Goal: Information Seeking & Learning: Check status

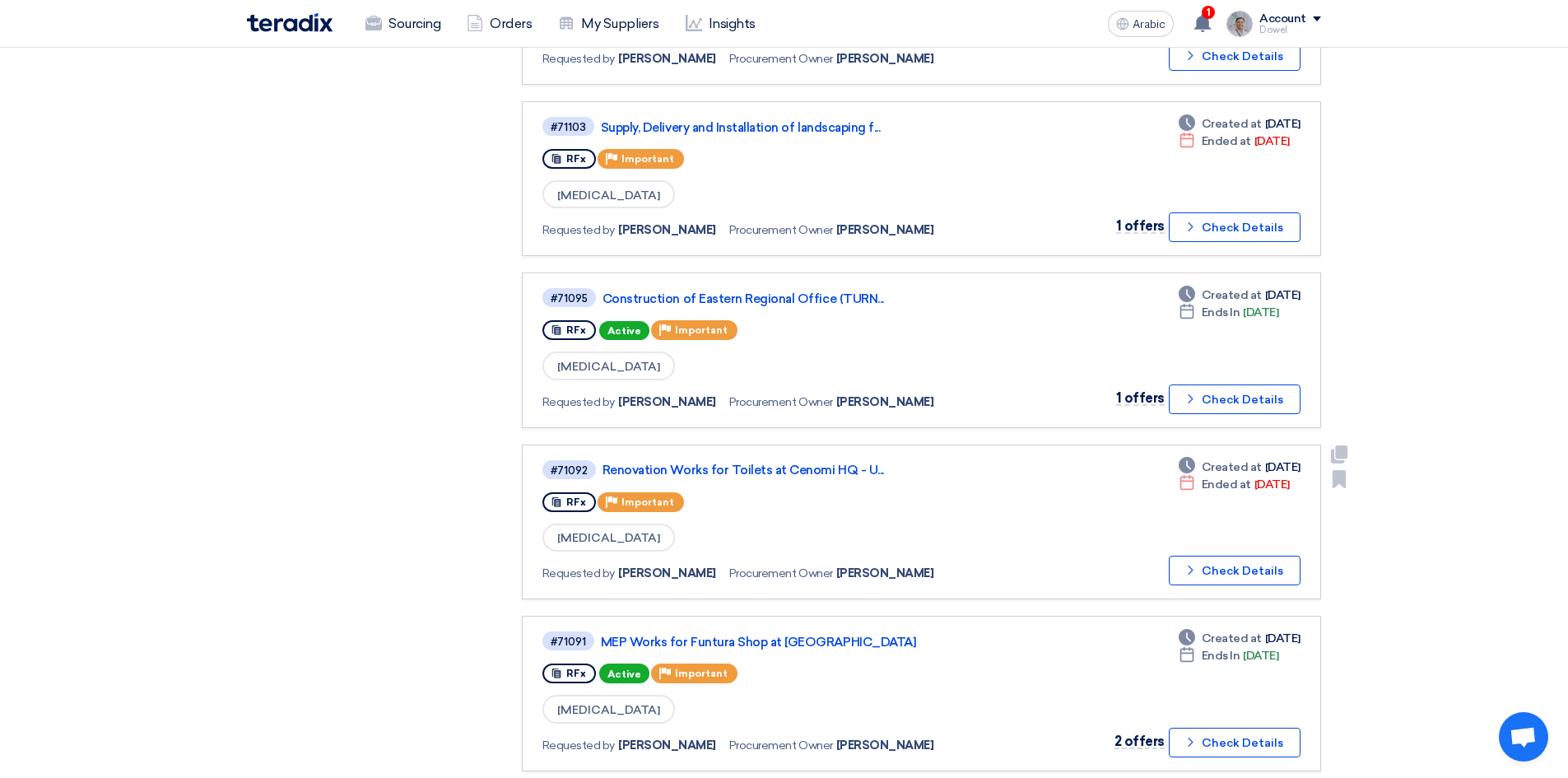
scroll to position [741, 0]
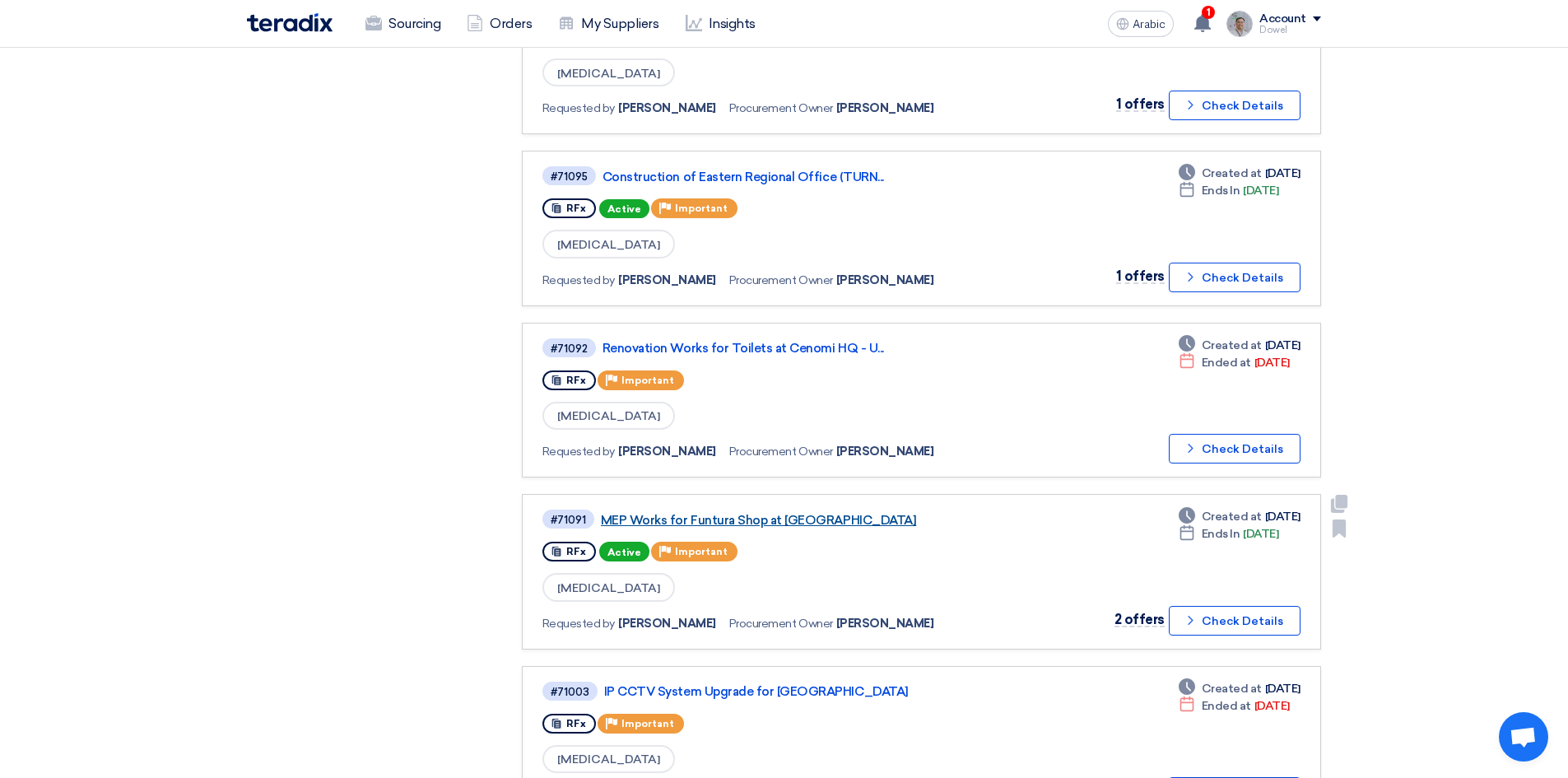
click at [768, 519] on font "MEP Works for Funtura Shop at [GEOGRAPHIC_DATA]" at bounding box center [758, 520] width 315 height 15
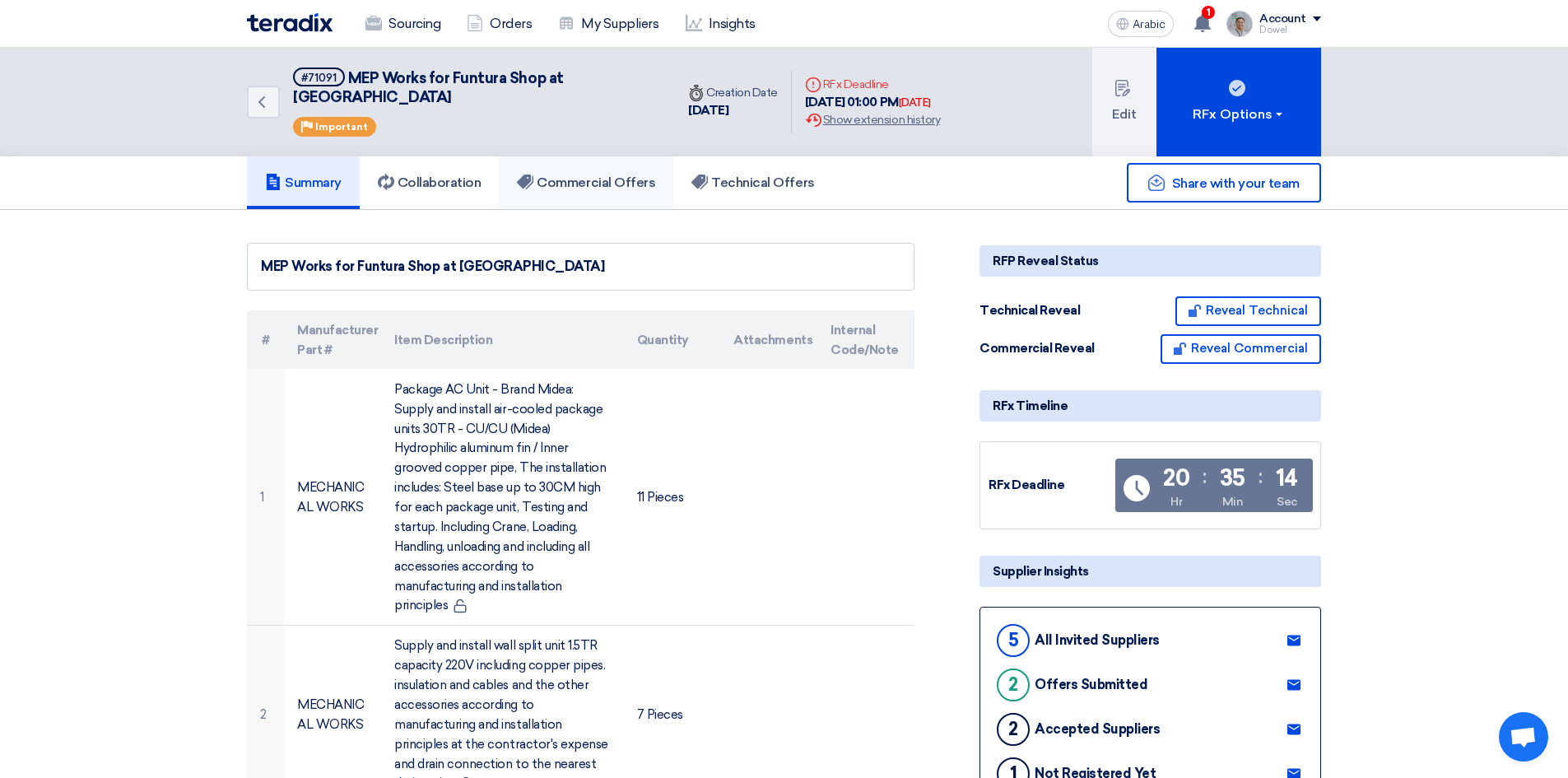
click at [588, 174] on font "Commercial Offers" at bounding box center [596, 182] width 119 height 16
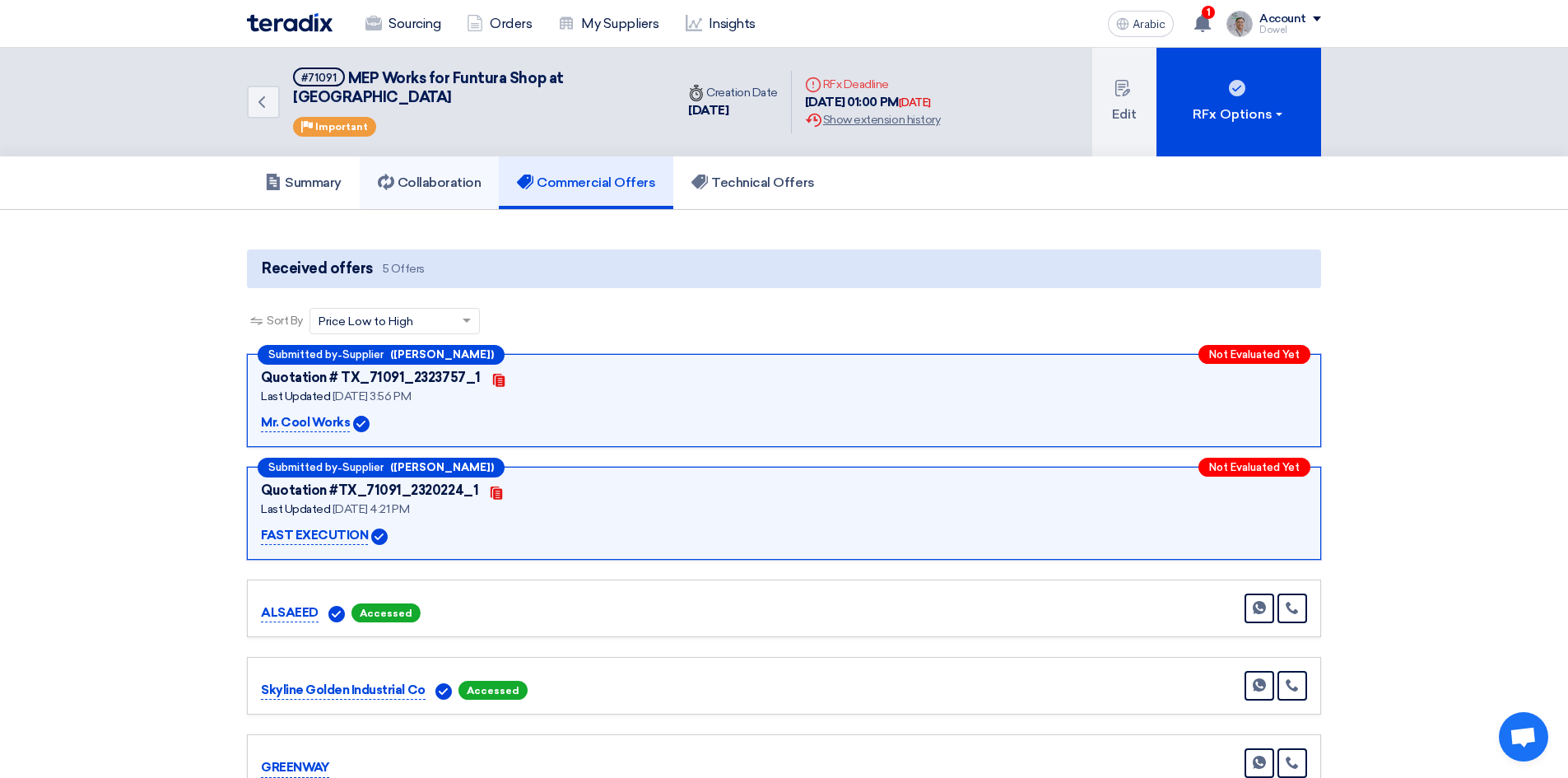
click at [461, 174] on h5 "Collaboration" at bounding box center [429, 182] width 104 height 16
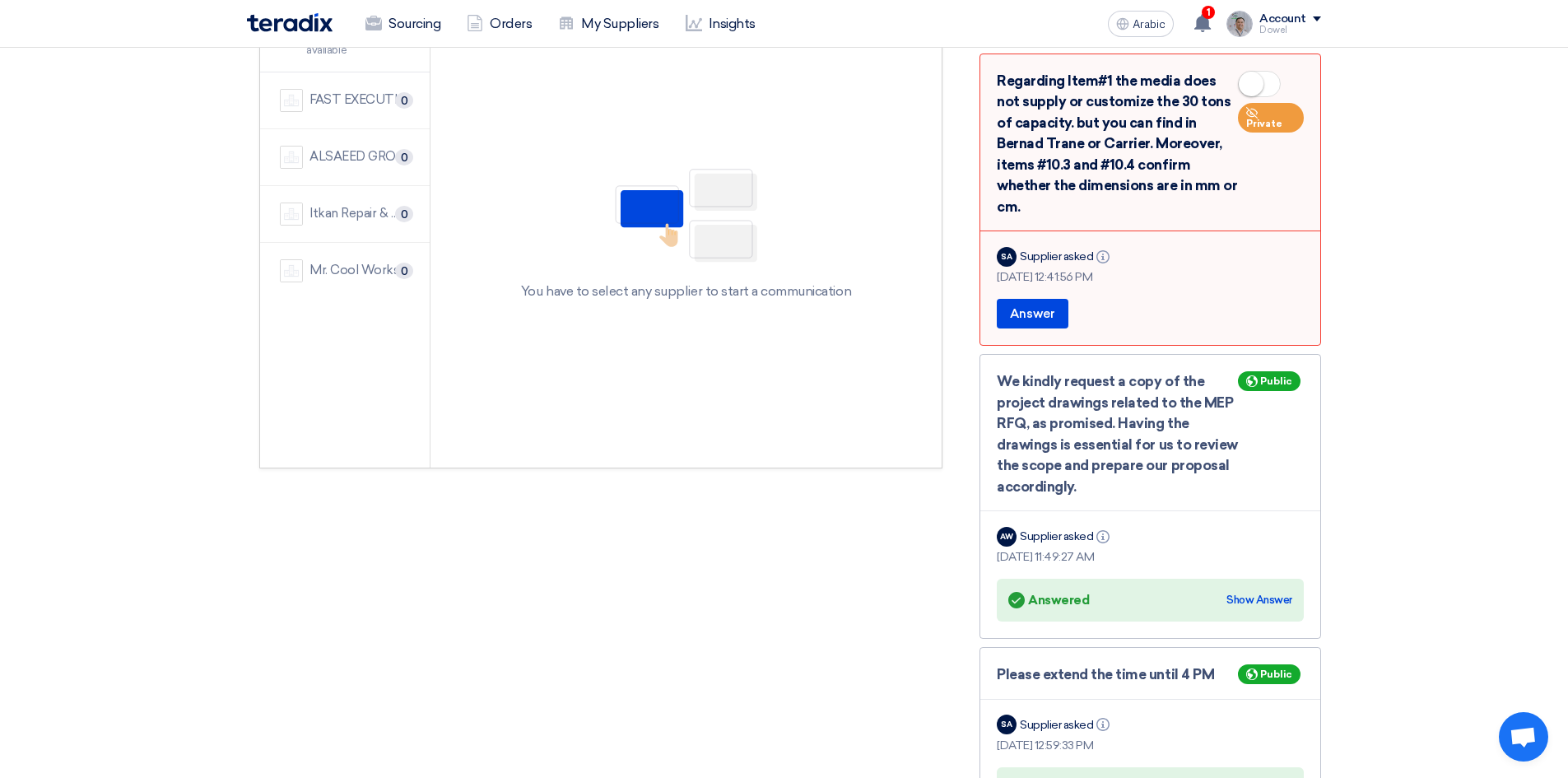
scroll to position [82, 0]
